Goal: Information Seeking & Learning: Learn about a topic

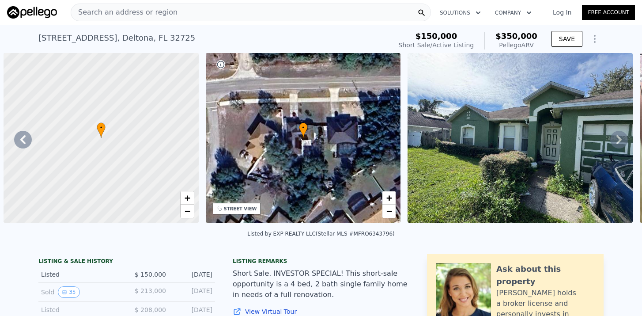
select select "30"
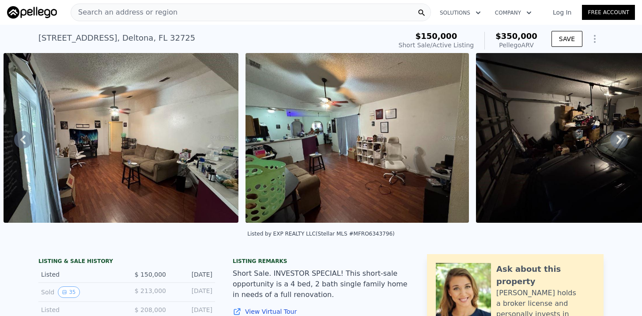
click at [119, 11] on span "Search an address or region" at bounding box center [124, 12] width 106 height 11
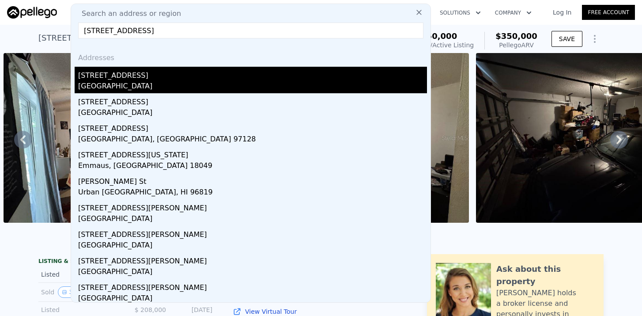
type input "[STREET_ADDRESS]"
click at [94, 77] on div "[STREET_ADDRESS]" at bounding box center [252, 74] width 349 height 14
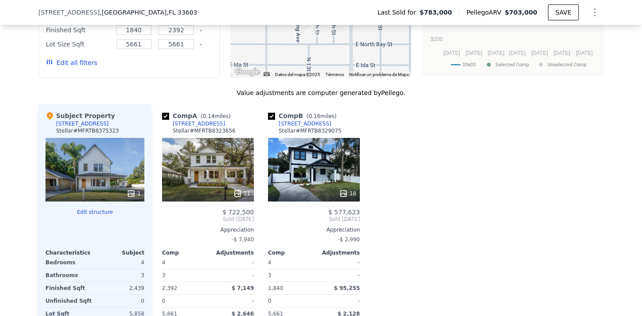
scroll to position [738, 0]
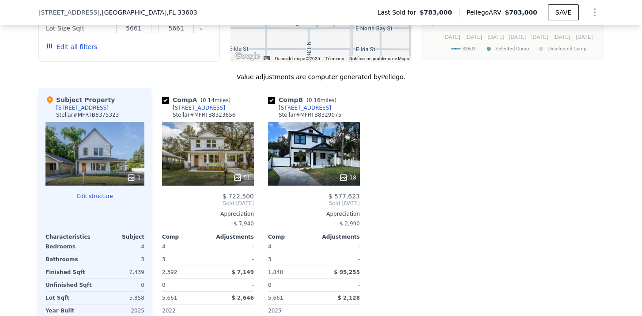
click at [201, 207] on div "$ 722,500 Sold [DATE] Appreciation -$ 7,940 Comp Adjustments 4 - 3 - 2,392 $ 7,…" at bounding box center [208, 273] width 92 height 160
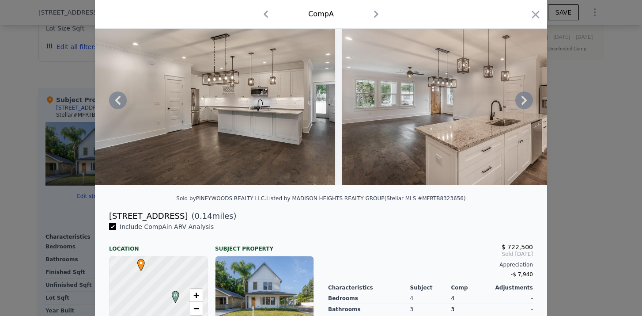
scroll to position [41, 0]
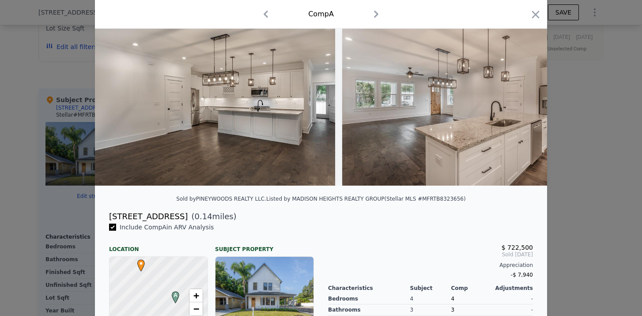
click at [118, 216] on div "[STREET_ADDRESS]" at bounding box center [148, 216] width 79 height 12
drag, startPoint x: 163, startPoint y: 217, endPoint x: 100, endPoint y: 217, distance: 63.2
click at [100, 217] on div "[STREET_ADDRESS] ( 0.14 miles)" at bounding box center [321, 216] width 452 height 12
copy div "[STREET_ADDRESS]"
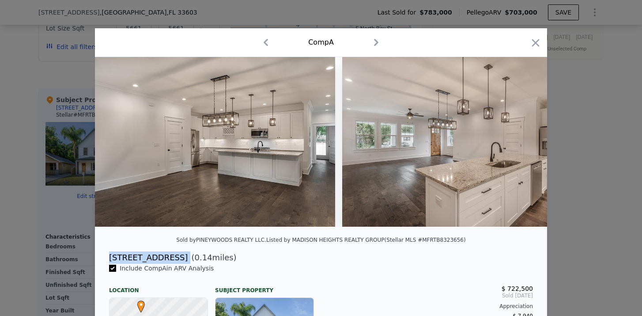
scroll to position [0, 0]
click at [99, 44] on div "Comp A" at bounding box center [321, 42] width 452 height 29
click at [48, 59] on div at bounding box center [321, 158] width 642 height 316
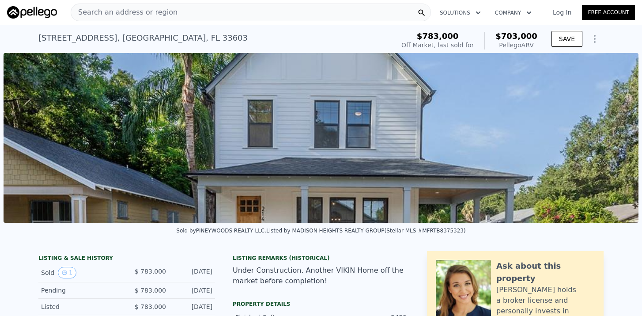
click at [194, 18] on div "Search an address or region" at bounding box center [251, 13] width 361 height 18
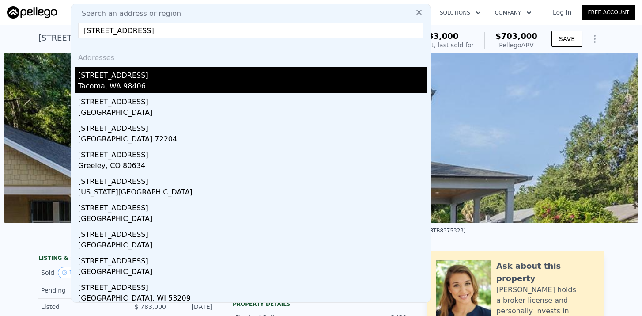
type input "[STREET_ADDRESS]"
click at [121, 73] on div "[STREET_ADDRESS]" at bounding box center [252, 74] width 349 height 14
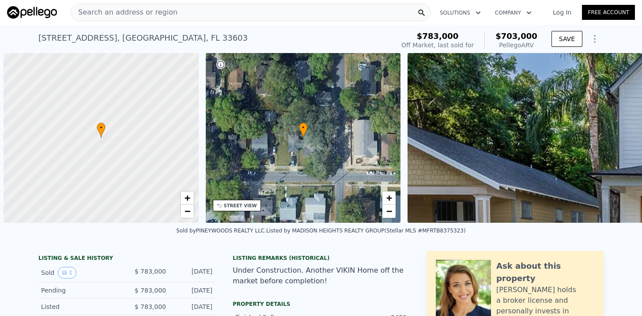
scroll to position [0, 4]
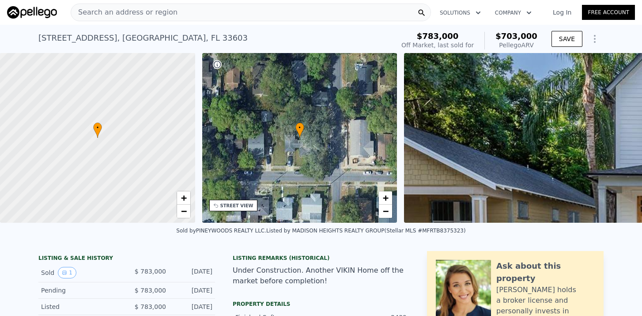
click at [167, 18] on div "Search an address or region" at bounding box center [124, 12] width 106 height 17
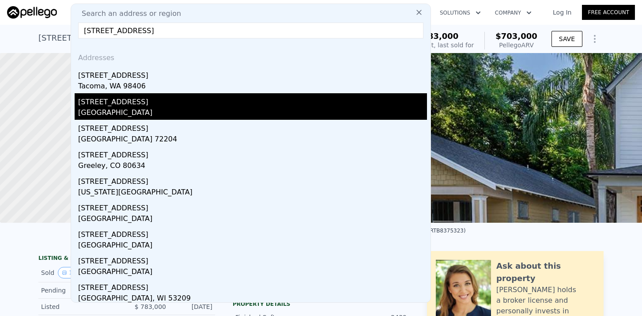
type input "[STREET_ADDRESS]"
click at [98, 108] on div "[GEOGRAPHIC_DATA]" at bounding box center [252, 113] width 349 height 12
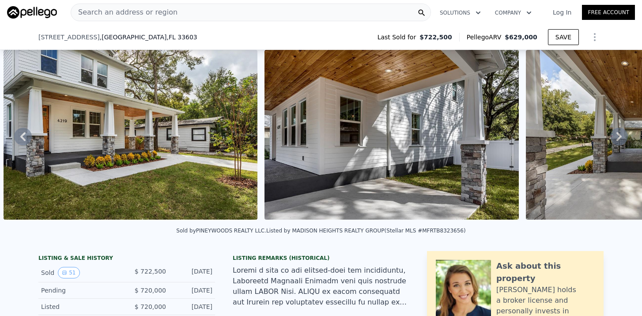
scroll to position [80, 0]
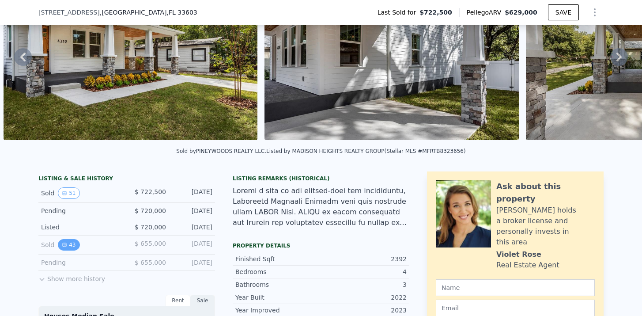
click at [71, 244] on button "43" at bounding box center [69, 244] width 22 height 11
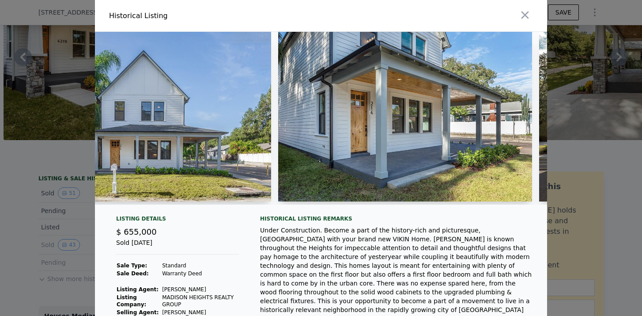
scroll to position [0, 86]
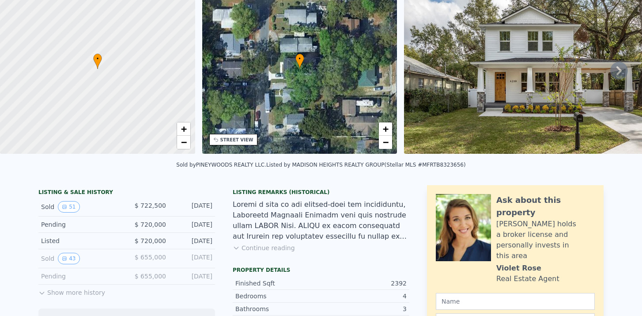
scroll to position [69, 0]
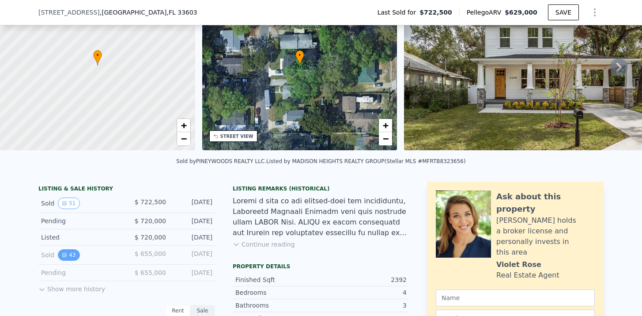
click at [65, 252] on icon "View historical data" at bounding box center [64, 254] width 5 height 5
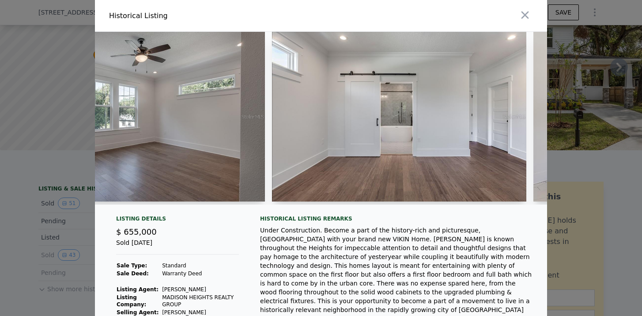
scroll to position [0, 7629]
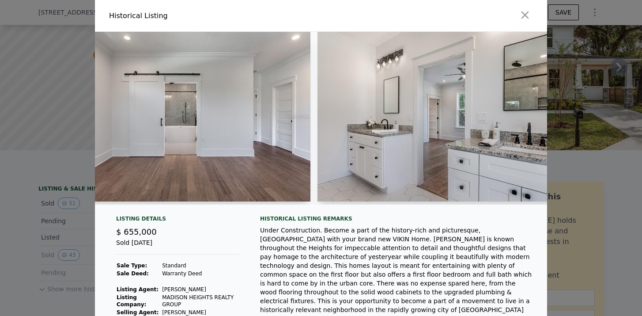
click at [608, 159] on div at bounding box center [321, 158] width 642 height 316
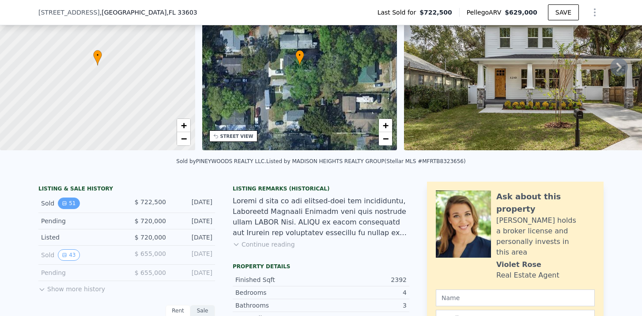
click at [68, 202] on button "51" at bounding box center [69, 203] width 22 height 11
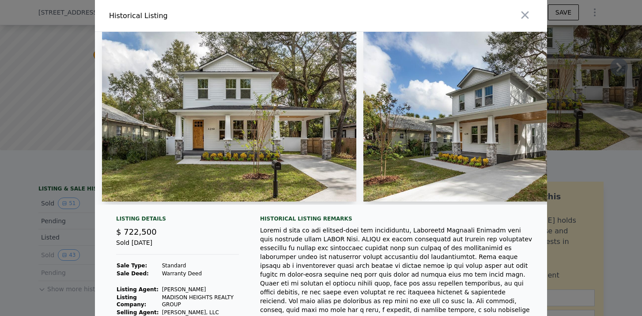
scroll to position [0, 0]
click at [39, 240] on div at bounding box center [321, 158] width 642 height 316
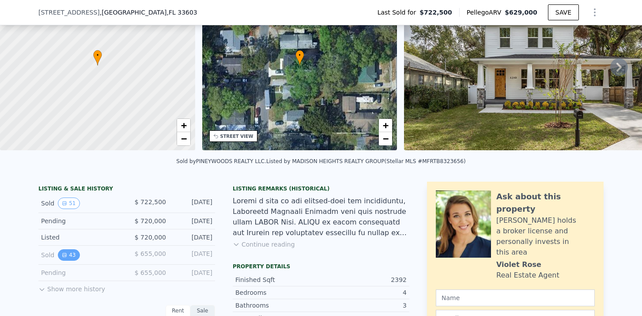
click at [66, 252] on icon "View historical data" at bounding box center [64, 254] width 5 height 5
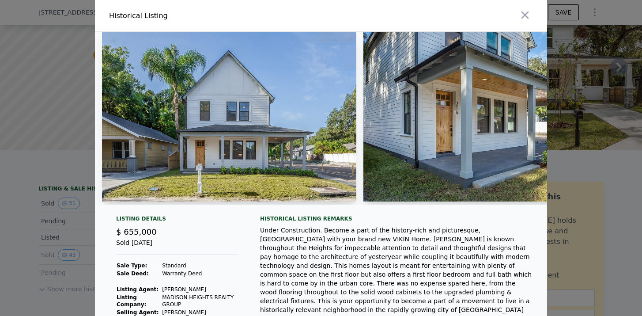
click at [54, 201] on div at bounding box center [321, 158] width 642 height 316
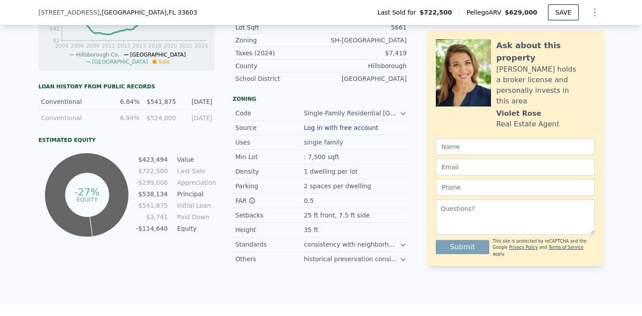
scroll to position [475, 0]
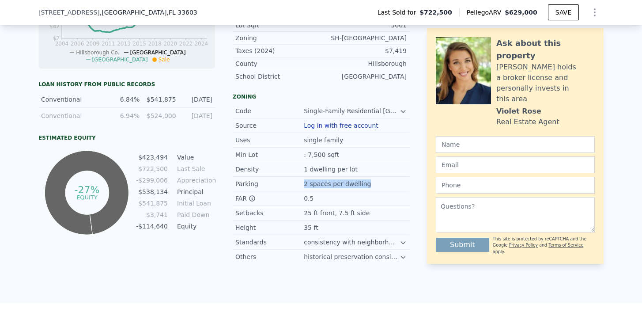
drag, startPoint x: 297, startPoint y: 190, endPoint x: 420, endPoint y: 191, distance: 123.3
click at [415, 190] on div "LISTING & SALE HISTORY Sold 51 $ 722,500 Dec 29, 2024 Pending $ 720,000 Nov 23,…" at bounding box center [321, 20] width 566 height 488
click at [332, 220] on div "Setbacks 25 ft front, 7.5 ft side" at bounding box center [321, 213] width 177 height 15
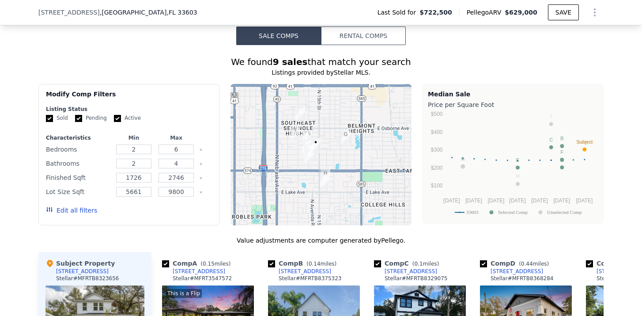
scroll to position [789, 0]
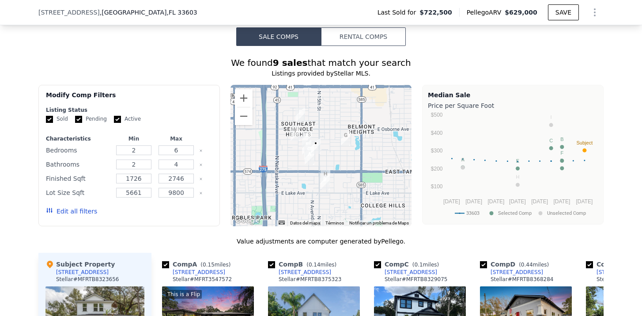
click at [306, 163] on img "4103 N 13th St" at bounding box center [310, 157] width 10 height 15
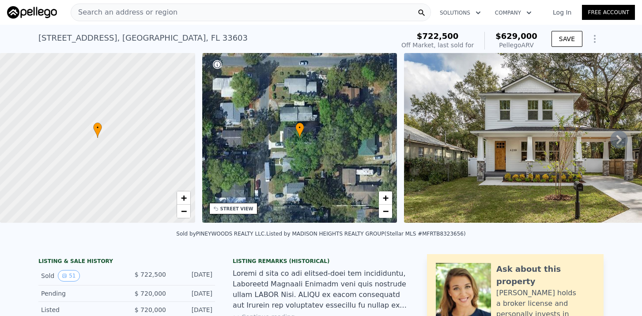
scroll to position [0, 0]
